Goal: Information Seeking & Learning: Check status

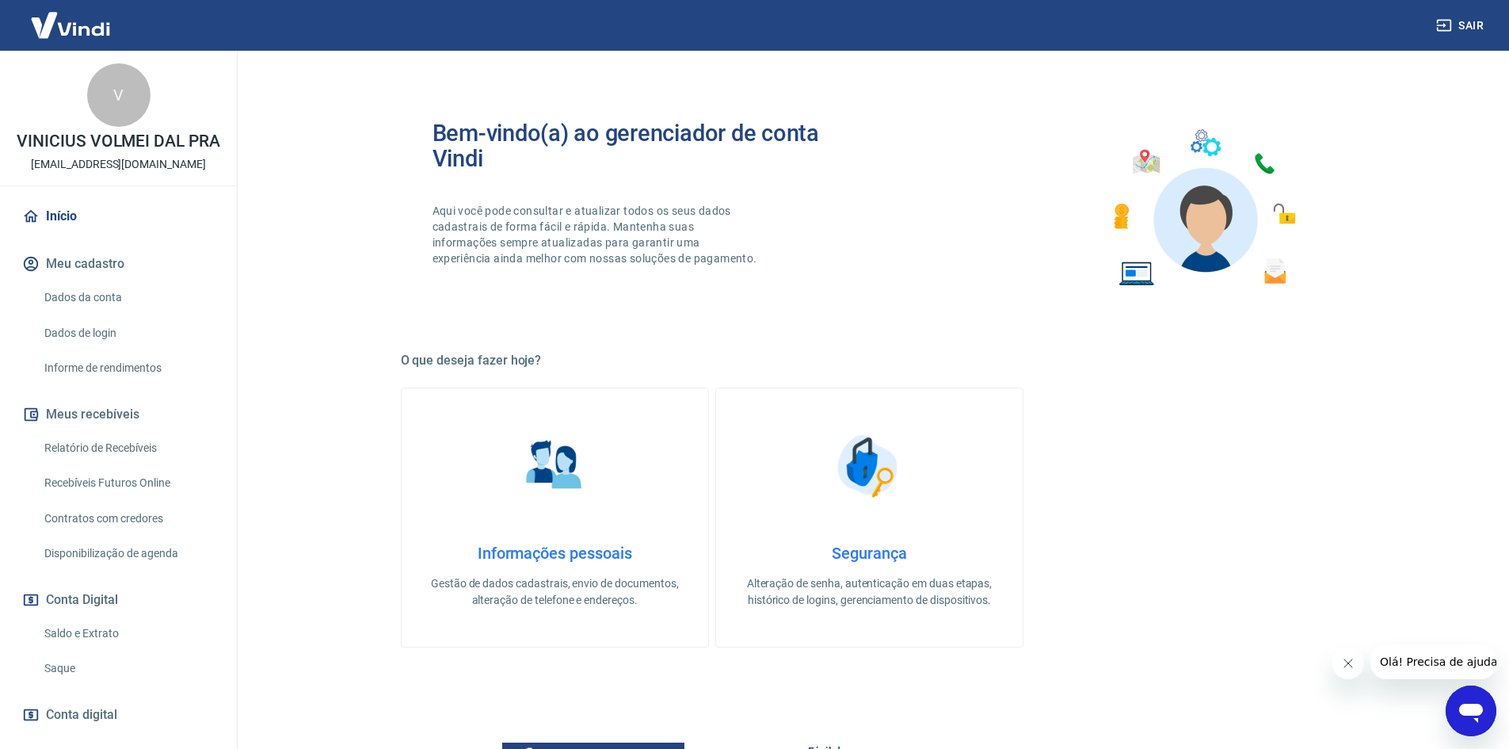
click at [156, 464] on link "Relatório de Recebíveis" at bounding box center [128, 448] width 180 height 32
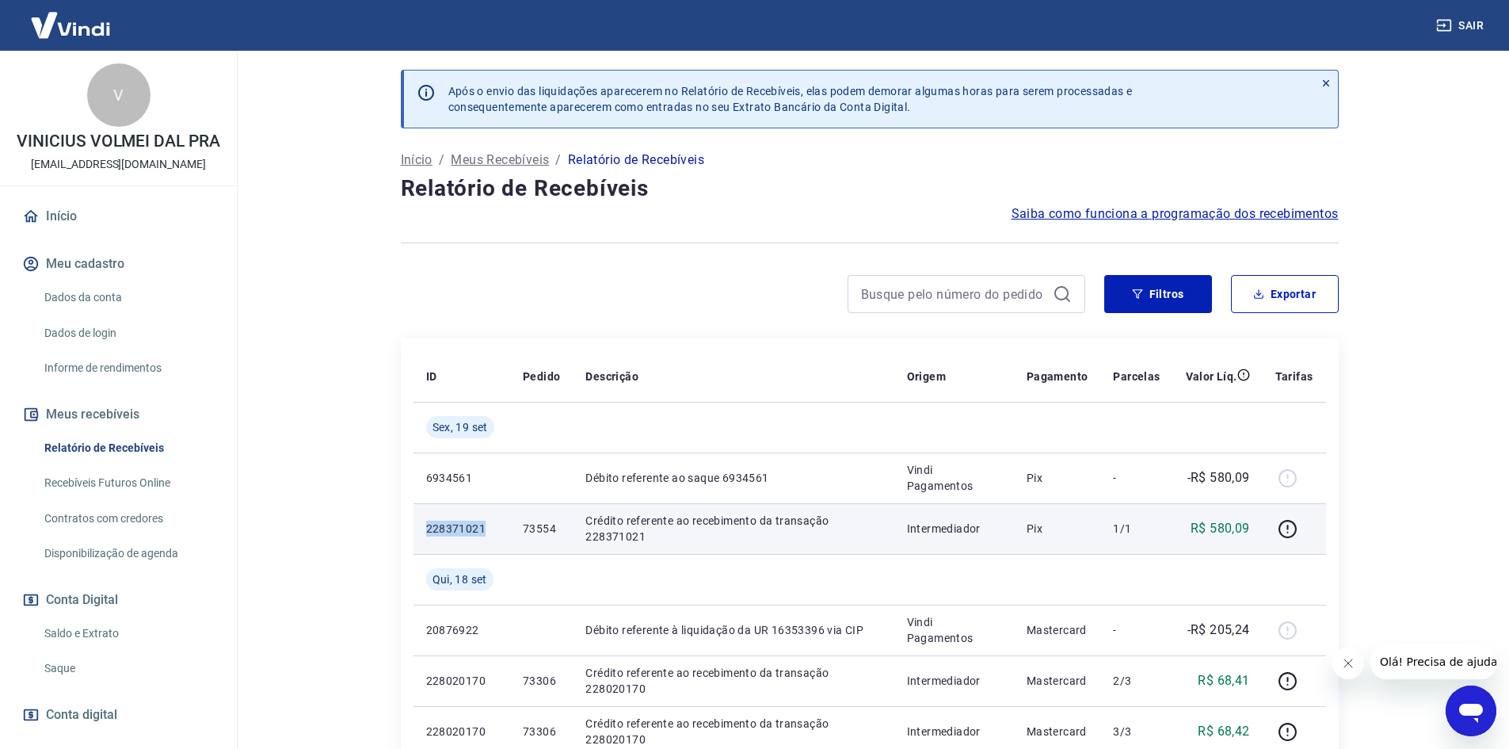
drag, startPoint x: 424, startPoint y: 526, endPoint x: 483, endPoint y: 532, distance: 59.7
click at [483, 532] on td "228371021" at bounding box center [461, 528] width 97 height 51
copy p "228371021"
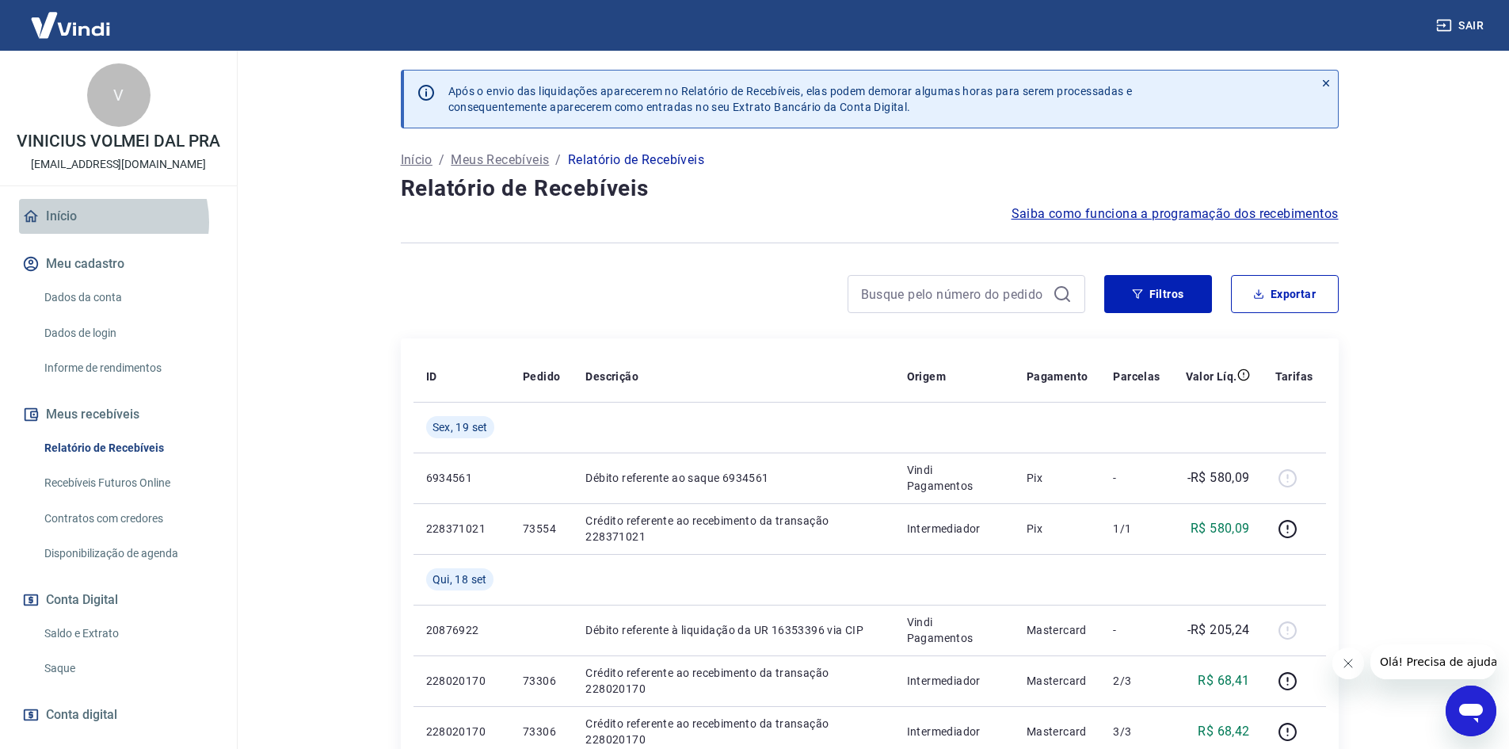
click at [101, 234] on link "Início" at bounding box center [118, 216] width 199 height 35
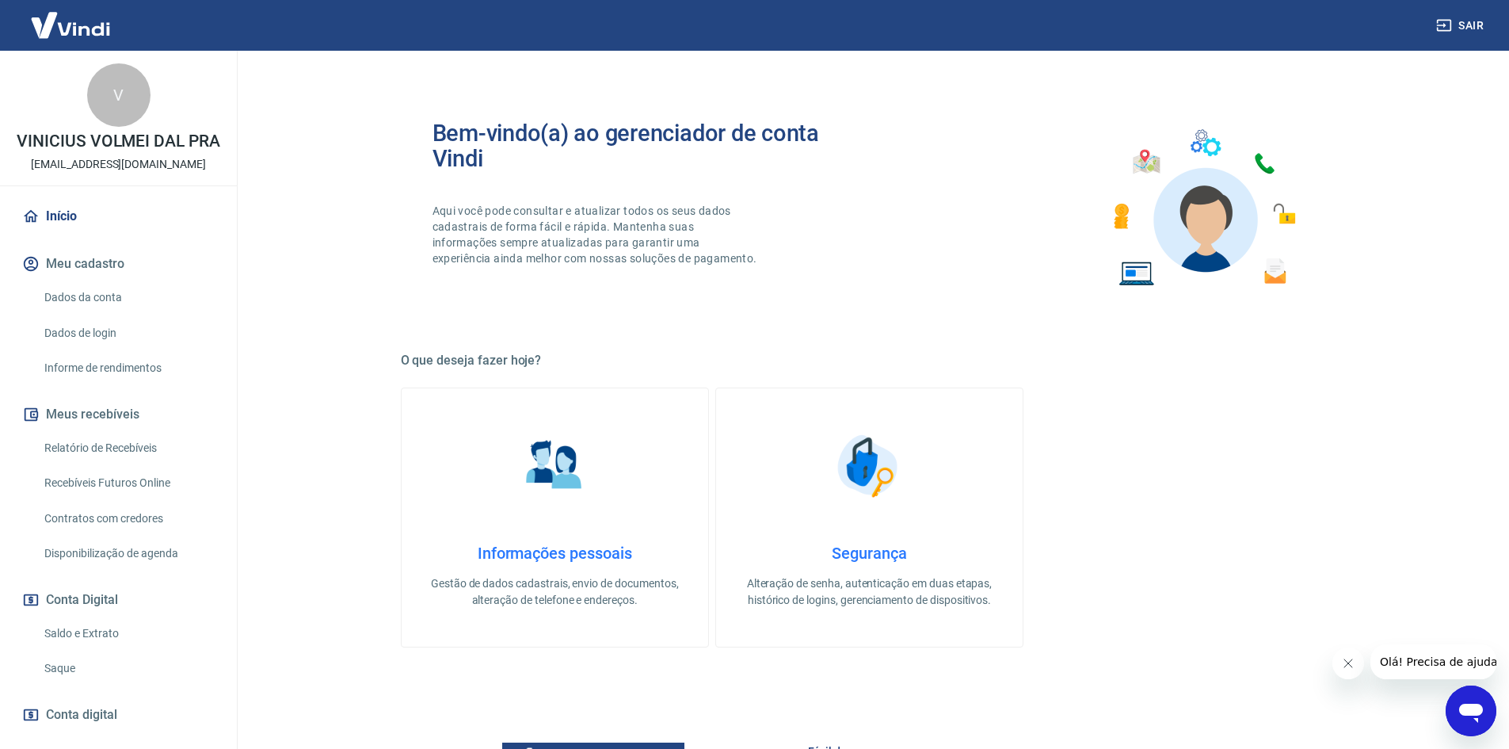
scroll to position [475, 0]
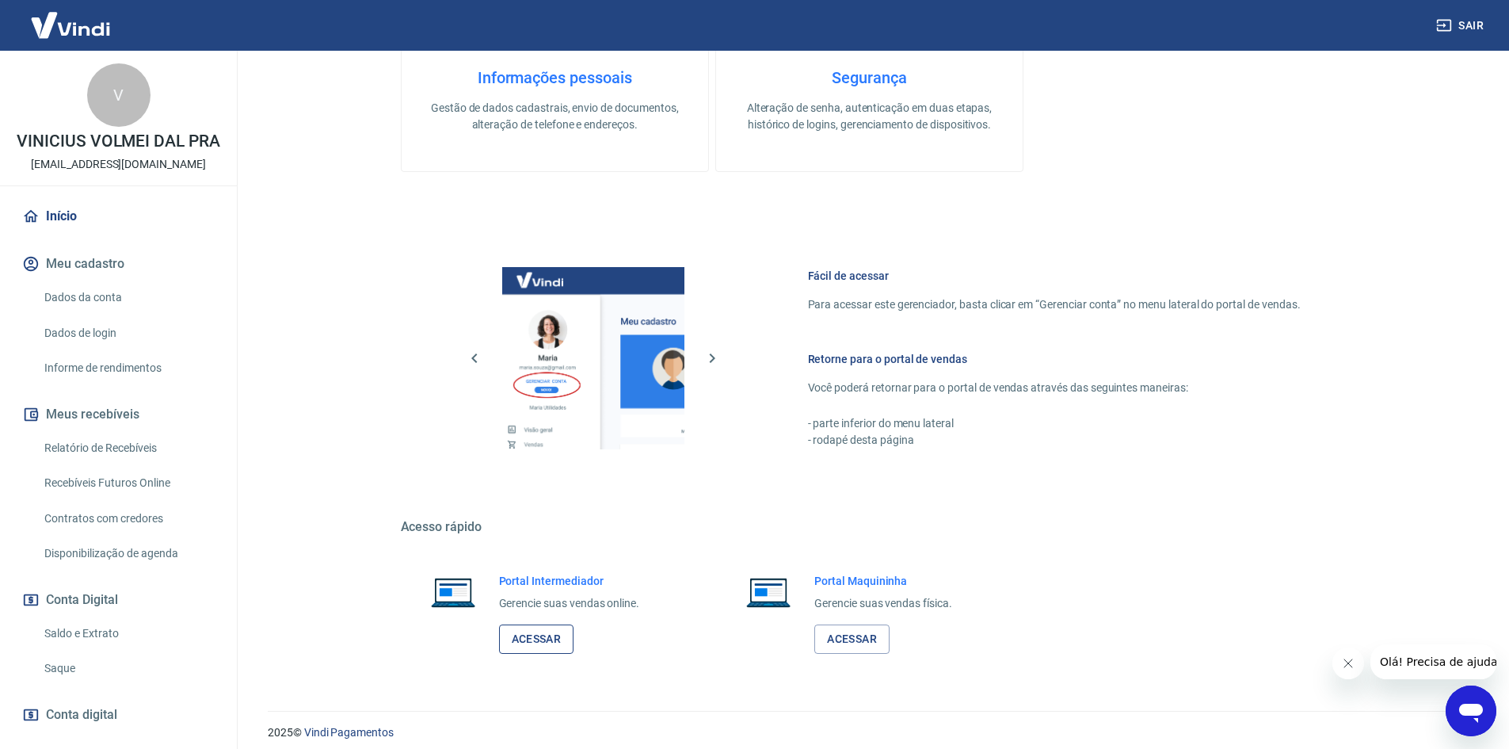
click at [534, 627] on link "Acessar" at bounding box center [536, 638] width 75 height 29
